Goal: Information Seeking & Learning: Learn about a topic

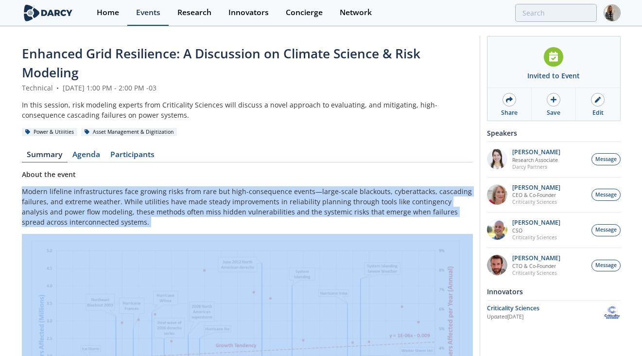
click at [145, 16] on div "Events" at bounding box center [148, 13] width 24 height 8
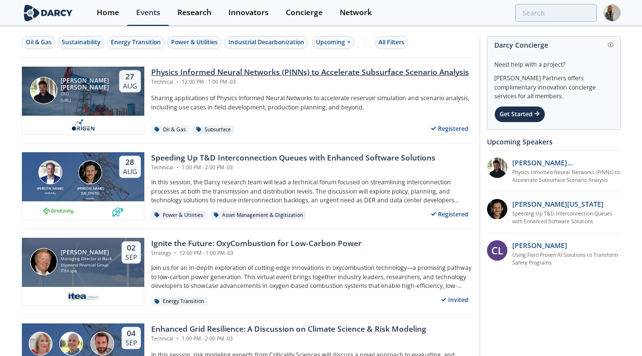
click at [243, 73] on div "Physics Informed Neural Networks (PINNs) to Accelerate Subsurface Scenario Anal…" at bounding box center [310, 73] width 318 height 12
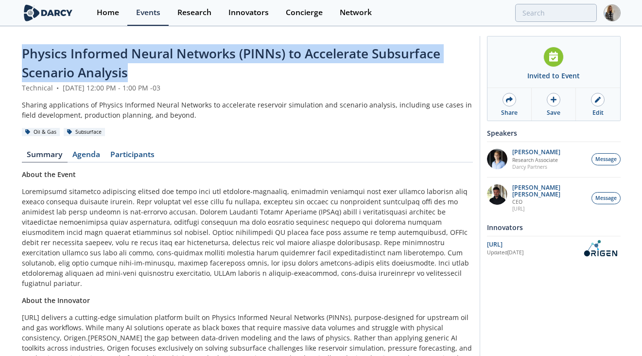
drag, startPoint x: 132, startPoint y: 69, endPoint x: 25, endPoint y: 54, distance: 107.8
click at [25, 54] on div "Physics Informed Neural Networks (PINNs) to Accelerate Subsurface Scenario Anal…" at bounding box center [247, 63] width 451 height 38
copy span "Physics Informed Neural Networks (PINNs) to Accelerate Subsurface Scenario Anal…"
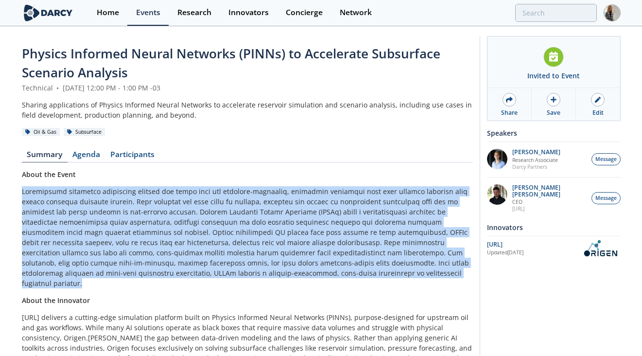
drag, startPoint x: 274, startPoint y: 276, endPoint x: 18, endPoint y: 193, distance: 268.3
click at [18, 193] on div "Physics Informed Neural Networks (PINNs) to Accelerate Subsurface Scenario Anal…" at bounding box center [321, 249] width 642 height 445
copy p "Traditional reservoir simulation methods are often slow and resource-intensive,…"
click at [497, 240] on div "[URL]" at bounding box center [533, 244] width 93 height 9
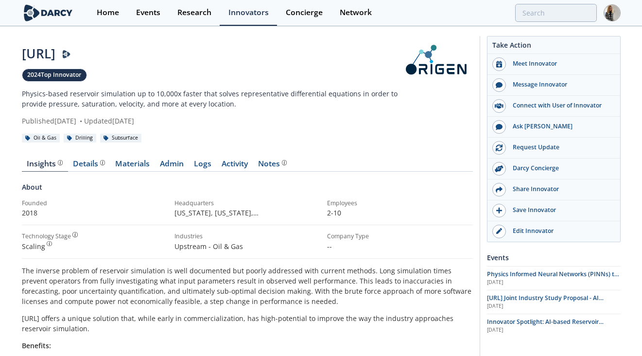
click at [47, 54] on div "[URL]" at bounding box center [210, 53] width 376 height 19
copy div "[URL]"
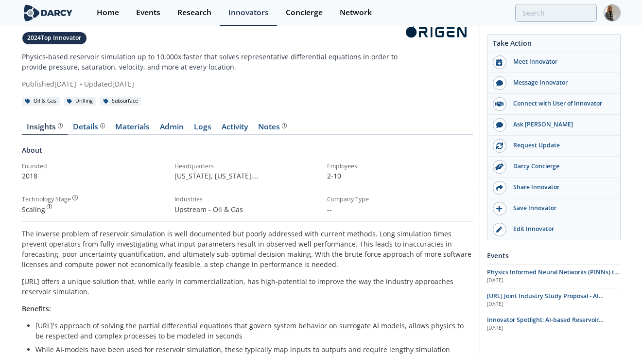
scroll to position [42, 0]
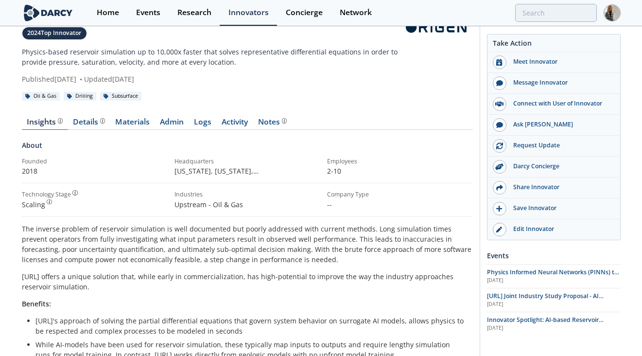
drag, startPoint x: 19, startPoint y: 227, endPoint x: 90, endPoint y: 286, distance: 91.8
click at [90, 286] on div "[URL] 2024 Top Innovator Physics-based reservoir simulation up to 10,000x faste…" at bounding box center [321, 340] width 642 height 711
copy div "The inverse problem of reservoir simulation is well documented but poorly addre…"
click at [43, 236] on p "The inverse problem of reservoir simulation is well documented but poorly addre…" at bounding box center [247, 243] width 451 height 41
drag, startPoint x: 21, startPoint y: 228, endPoint x: 97, endPoint y: 284, distance: 94.8
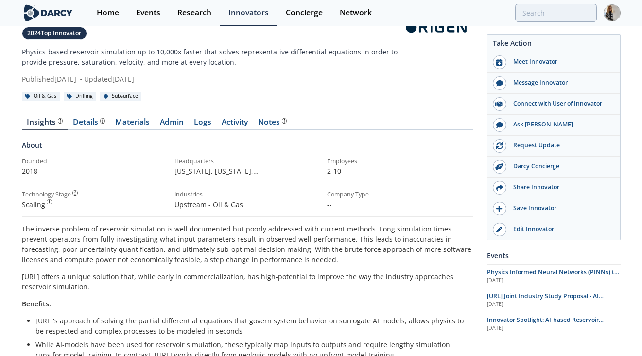
click at [98, 285] on div "[URL] 2024 Top Innovator Physics-based reservoir simulation up to 10,000x faste…" at bounding box center [321, 340] width 642 height 711
copy div "The inverse problem of reservoir simulation is well documented but poorly addre…"
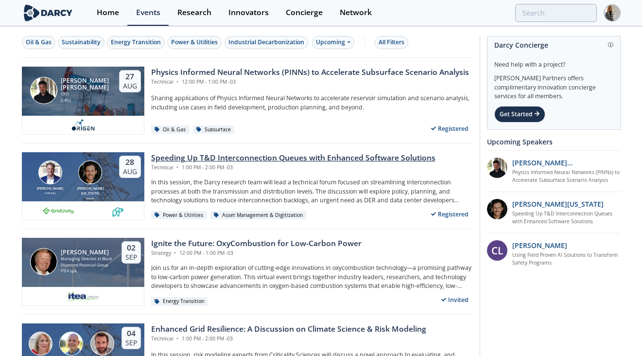
click at [276, 158] on div "Speeding Up T&D Interconnection Queues with Enhanced Software Solutions" at bounding box center [293, 158] width 284 height 12
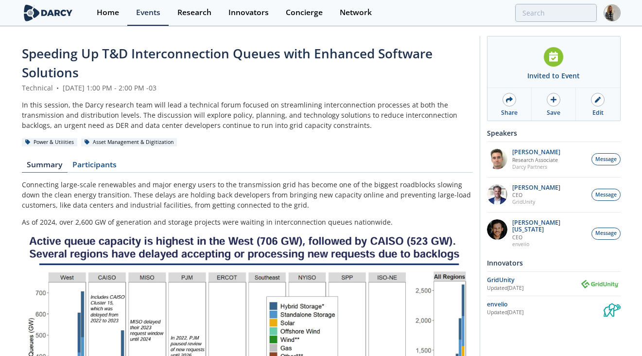
click at [69, 53] on span "Speeding Up T&D Interconnection Queues with Enhanced Software Solutions" at bounding box center [227, 63] width 411 height 36
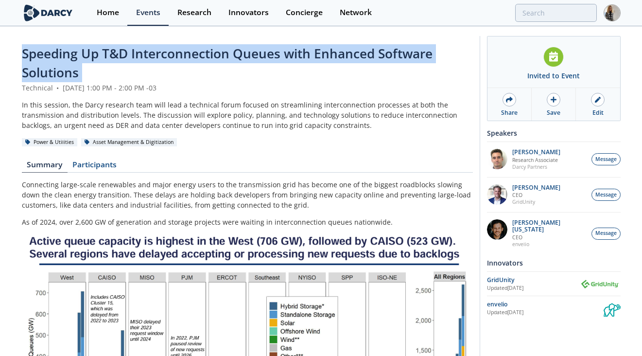
click at [69, 53] on span "Speeding Up T&D Interconnection Queues with Enhanced Software Solutions" at bounding box center [227, 63] width 411 height 36
copy header "Speeding Up T&D Interconnection Queues with Enhanced Software Solutions"
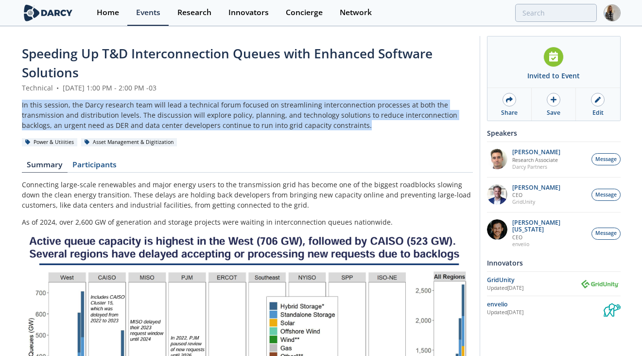
drag, startPoint x: 331, startPoint y: 123, endPoint x: 14, endPoint y: 104, distance: 317.8
copy div "In this session, the Darcy research team will lead a technical forum focused on…"
click at [497, 275] on div "GridUnity" at bounding box center [533, 279] width 93 height 9
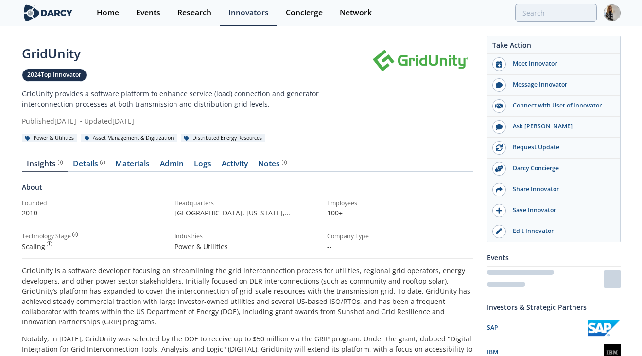
click at [58, 48] on div "GridUnity" at bounding box center [195, 53] width 347 height 19
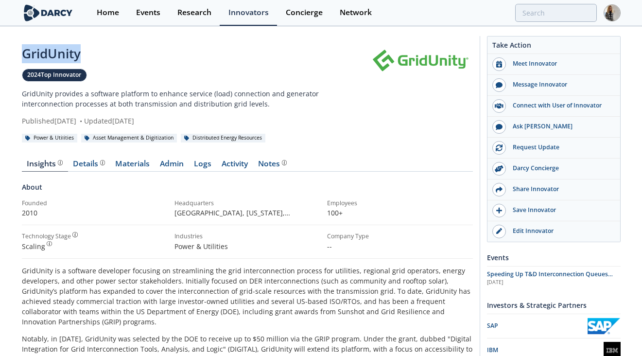
click at [58, 48] on div "GridUnity" at bounding box center [195, 53] width 347 height 19
copy div "GridUnity"
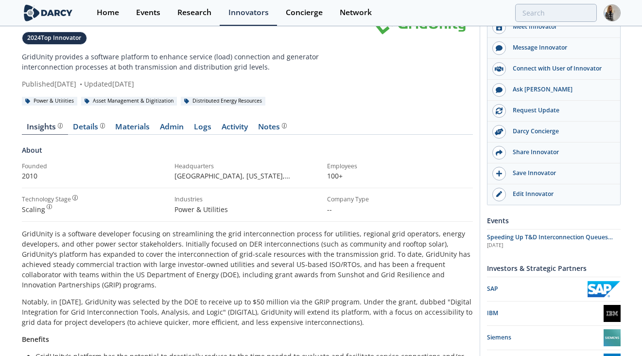
scroll to position [41, 0]
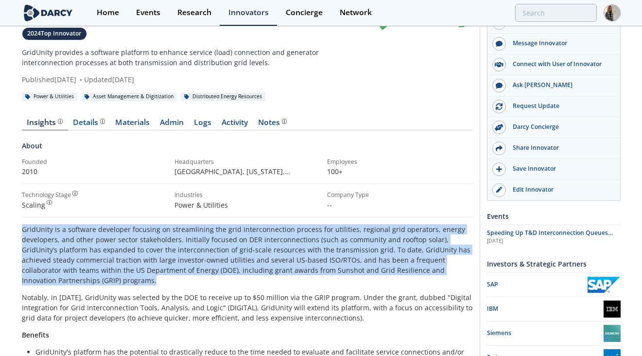
drag, startPoint x: 58, startPoint y: 280, endPoint x: 19, endPoint y: 230, distance: 63.4
copy p "GridUnity is a software developer focusing on streamlining the grid interconnec…"
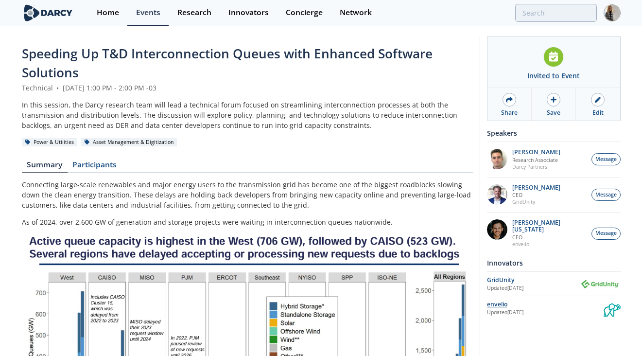
click at [502, 300] on div "envelio" at bounding box center [545, 304] width 117 height 9
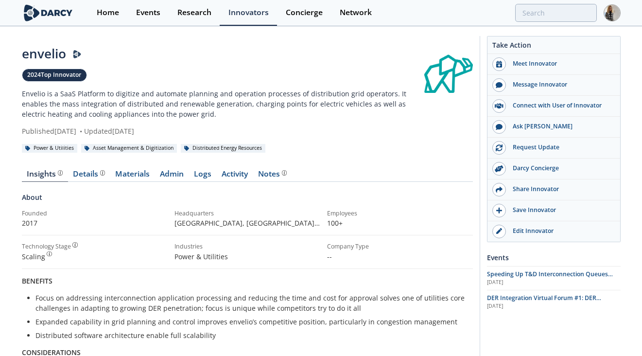
click at [50, 50] on div "envelio" at bounding box center [223, 53] width 402 height 19
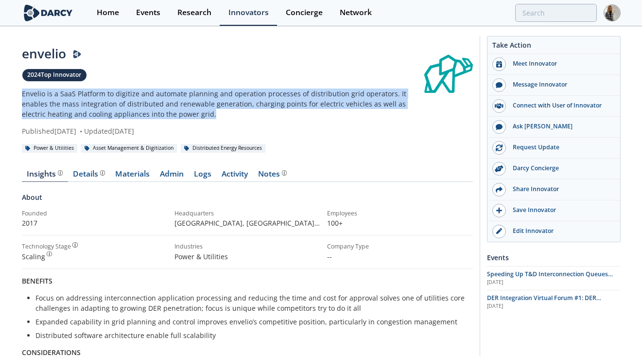
drag, startPoint x: 165, startPoint y: 114, endPoint x: 18, endPoint y: 96, distance: 147.4
click at [18, 96] on div "envelio 2024 Top Innovator Envelio is a SaaS Platform to digitize and automate …" at bounding box center [321, 347] width 642 height 640
